Goal: Information Seeking & Learning: Learn about a topic

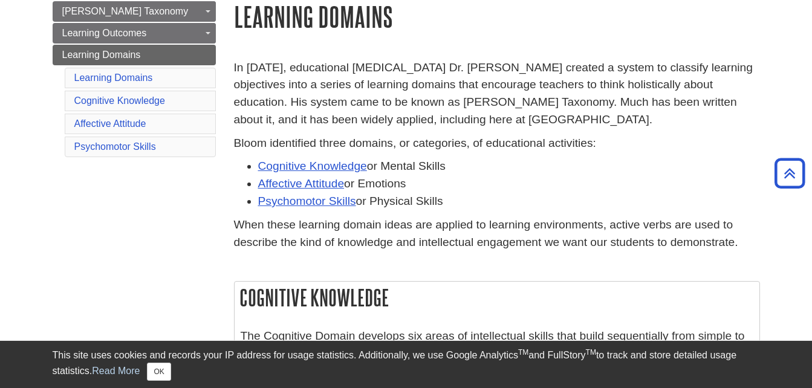
scroll to position [141, 0]
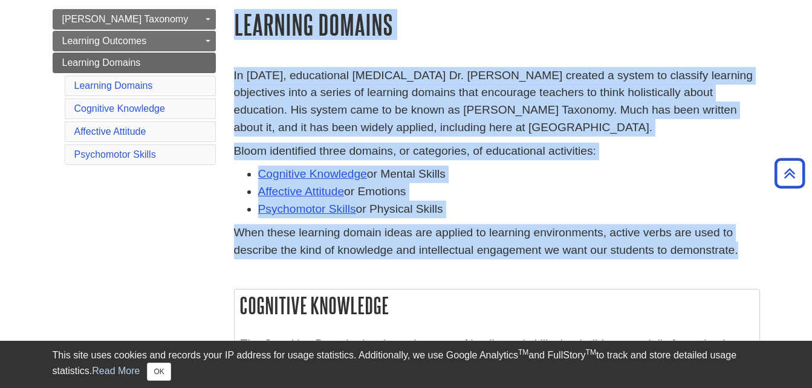
drag, startPoint x: 236, startPoint y: 9, endPoint x: 738, endPoint y: 254, distance: 559.1
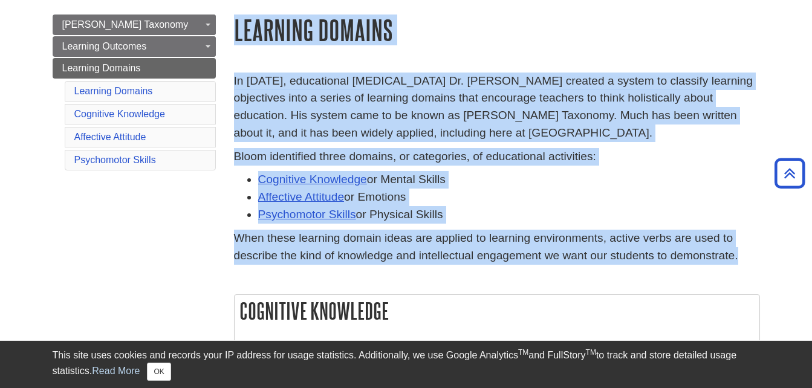
scroll to position [135, 0]
drag, startPoint x: 237, startPoint y: 33, endPoint x: 727, endPoint y: 259, distance: 539.1
click at [610, 184] on li "Cognitive Knowledge or Mental Skills" at bounding box center [509, 181] width 502 height 18
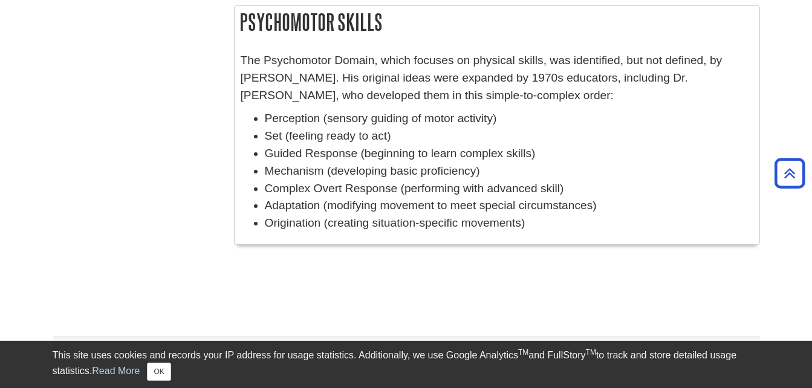
scroll to position [1031, 0]
